Goal: Complete application form

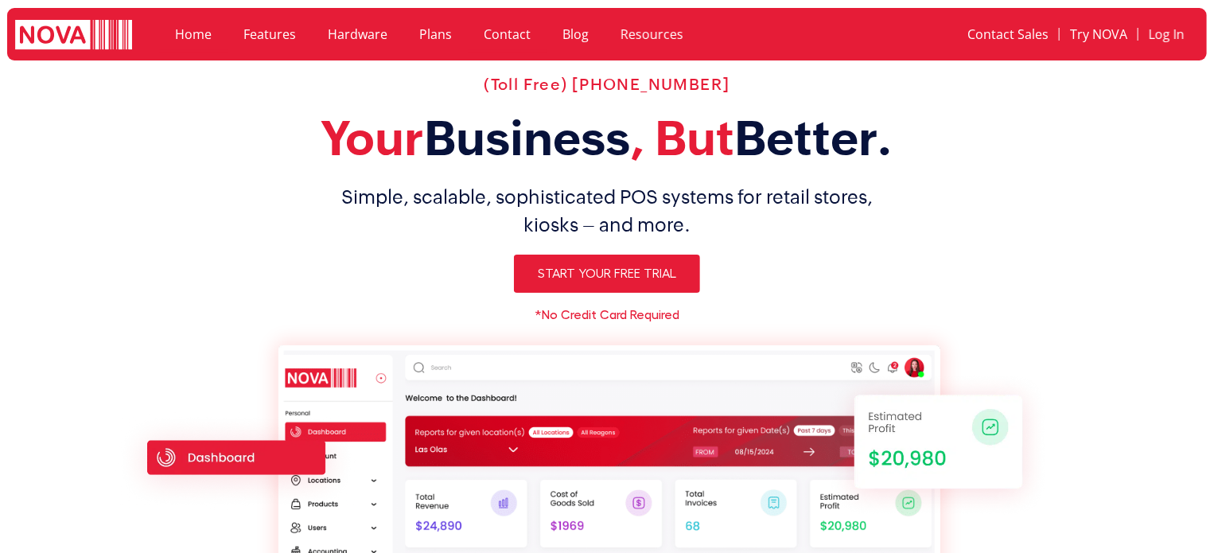
click at [489, 28] on link "Contact" at bounding box center [507, 34] width 79 height 37
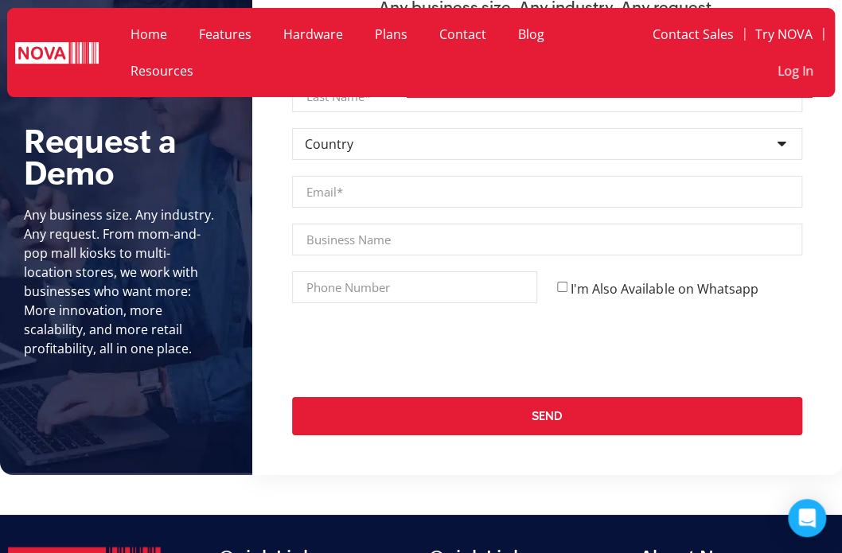
scroll to position [1751, 0]
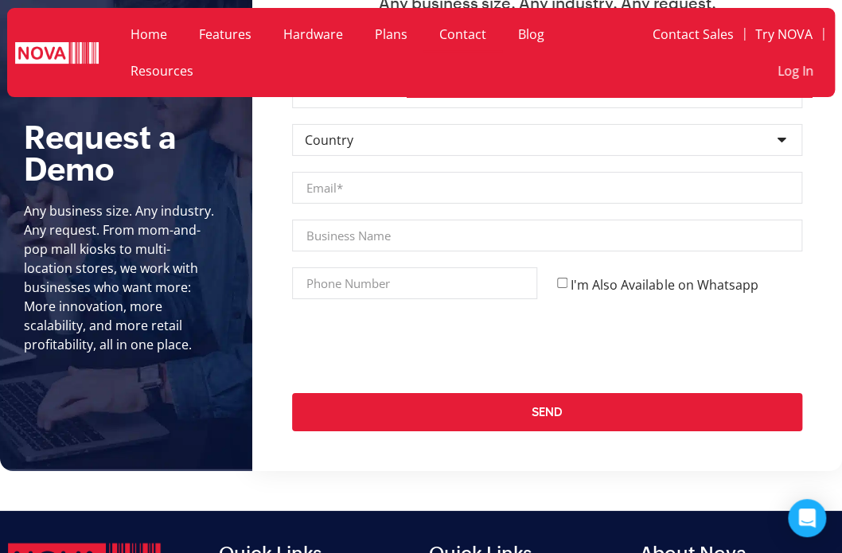
click at [632, 321] on div at bounding box center [547, 346] width 530 height 62
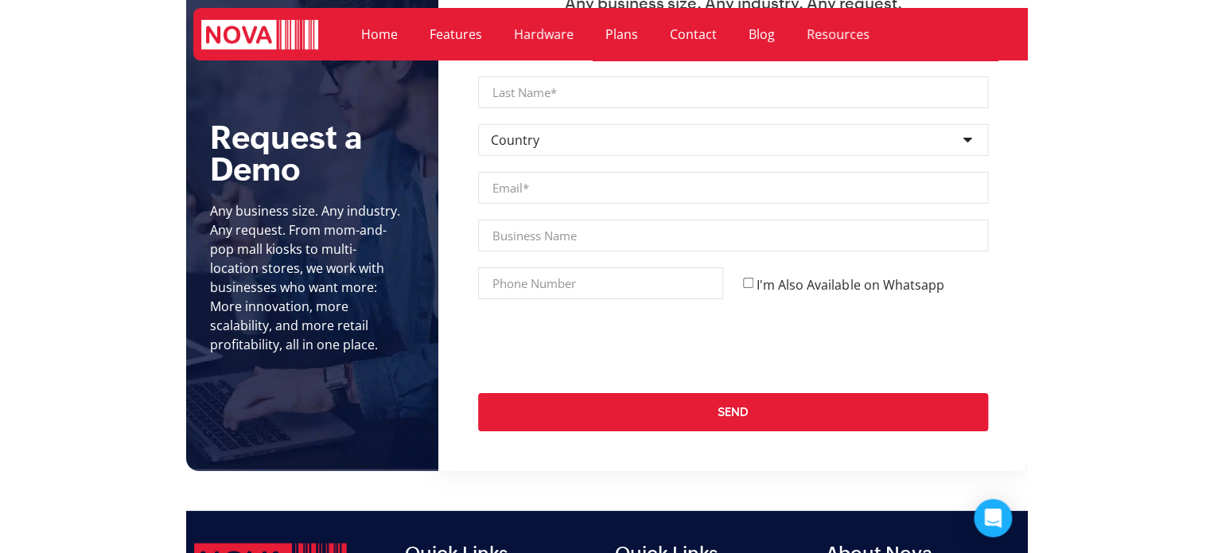
scroll to position [1853, 0]
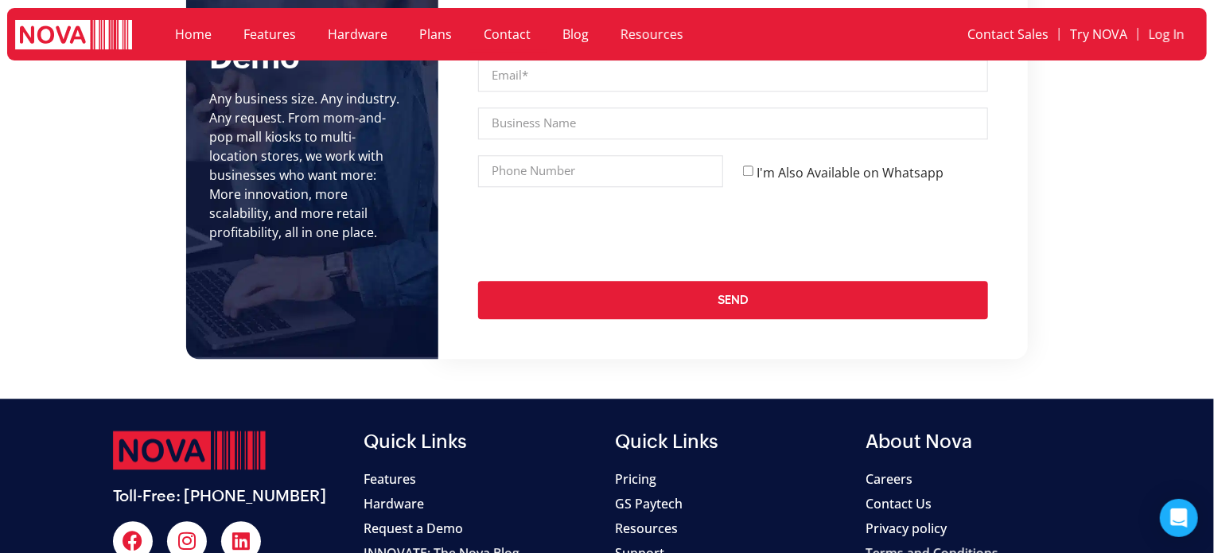
scroll to position [2012, 0]
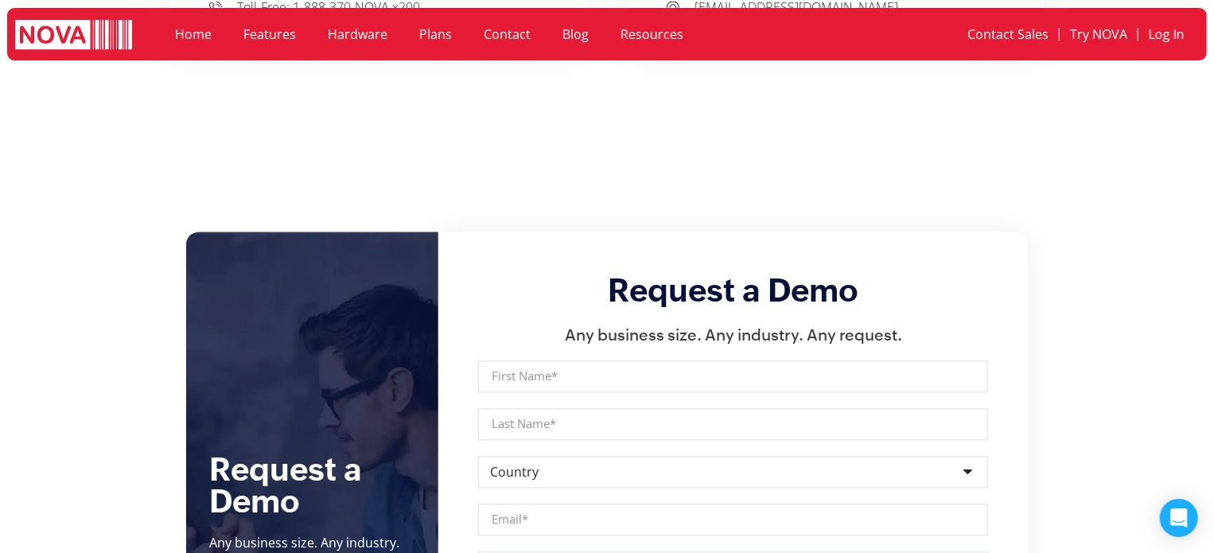
scroll to position [1537, 0]
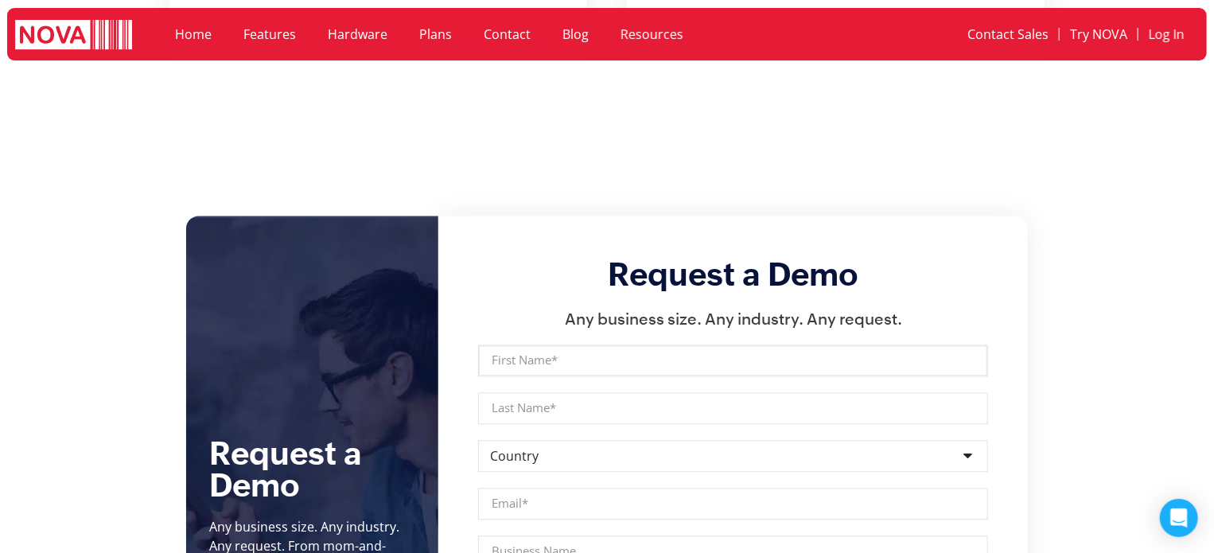
click at [637, 347] on input "First Name" at bounding box center [733, 361] width 510 height 32
type input "Tomer"
type input "Reiter"
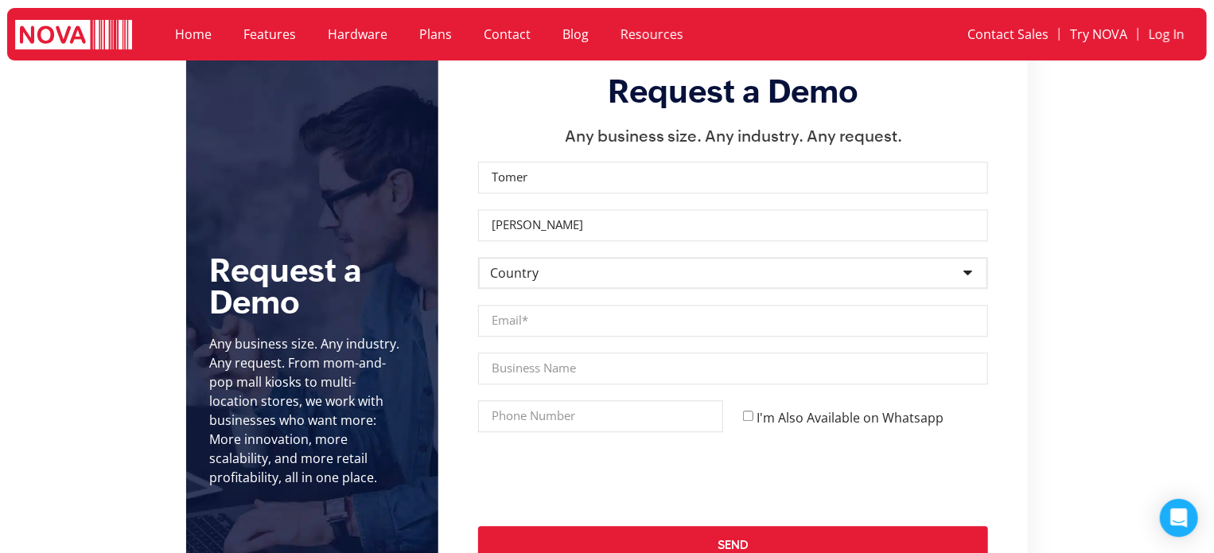
scroll to position [1776, 0]
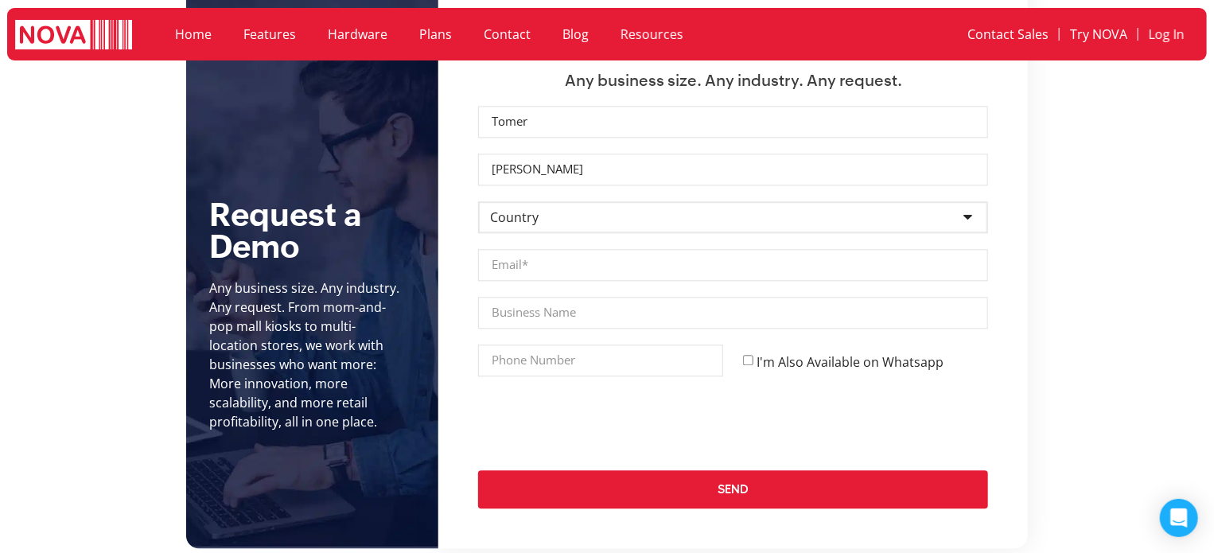
click at [641, 201] on select "Country Afghanistan Albania Algeria Andorra Angola Antigua and Barbuda Argentin…" at bounding box center [733, 217] width 510 height 32
drag, startPoint x: 581, startPoint y: 199, endPoint x: 594, endPoint y: 207, distance: 15.7
click at [581, 201] on select "Country Afghanistan Albania Algeria Andorra Angola Antigua and Barbuda Argentin…" at bounding box center [733, 217] width 510 height 32
click at [1166, 263] on section "Request a Demo Any business size. Any industry. Any request. From mom-and-pop m…" at bounding box center [607, 262] width 1214 height 571
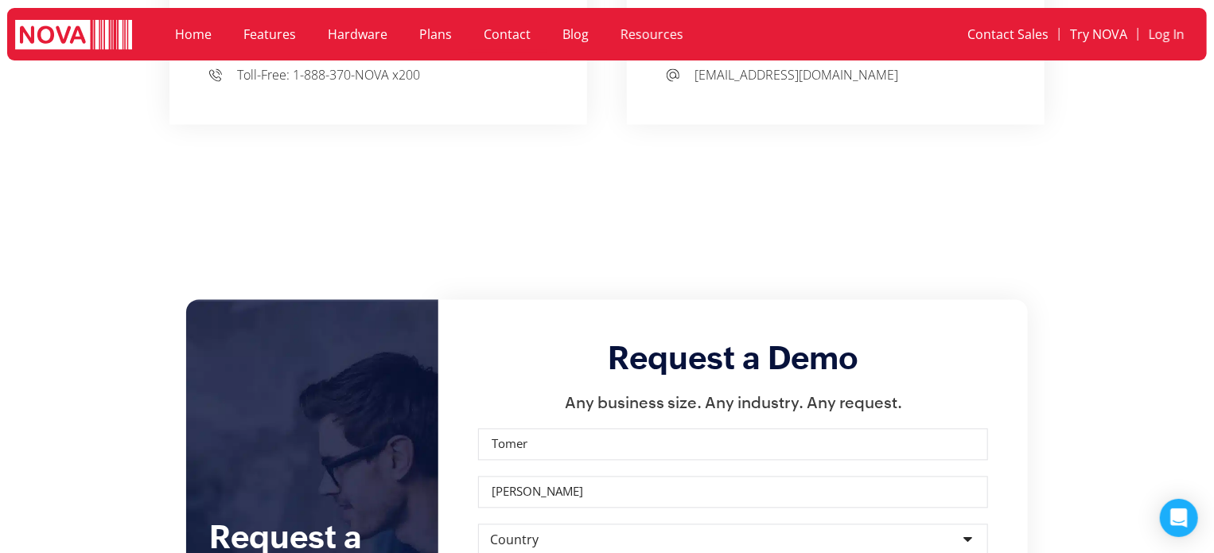
scroll to position [1458, 0]
